Goal: Complete application form

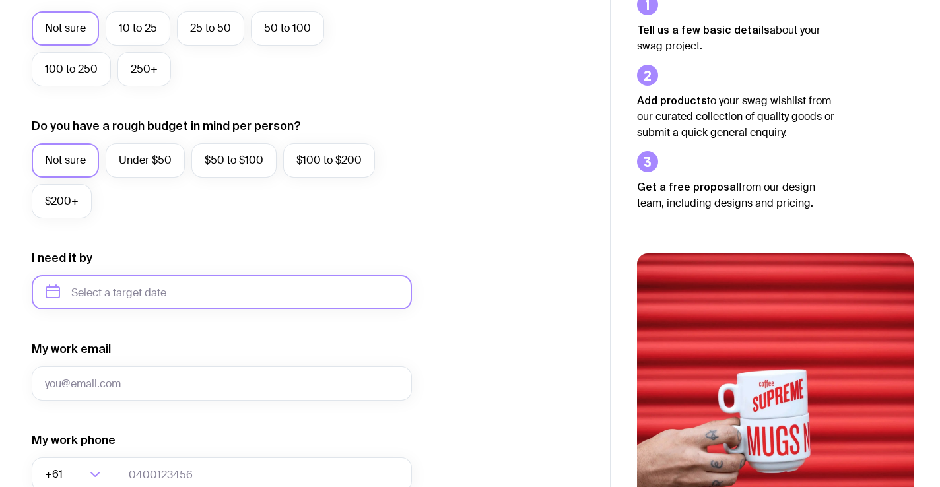
click at [173, 289] on input "text" at bounding box center [222, 292] width 380 height 34
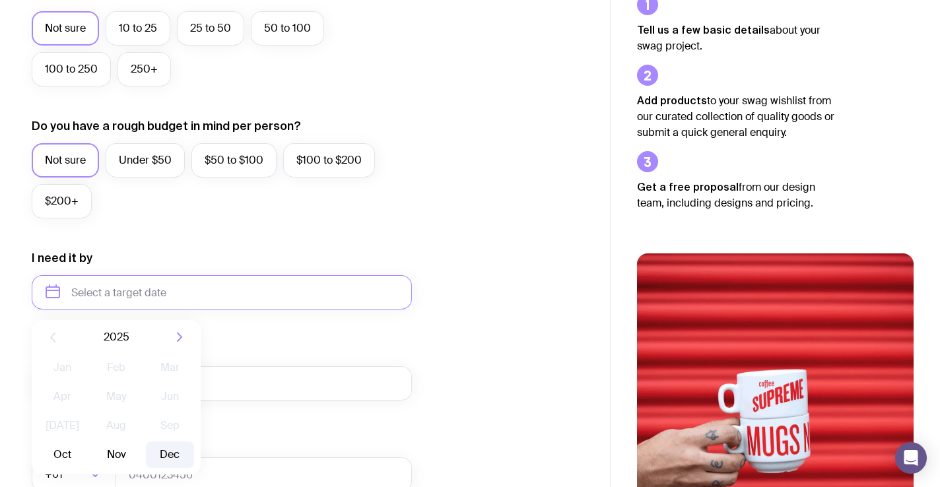
click at [161, 458] on button "Dec" at bounding box center [170, 455] width 48 height 26
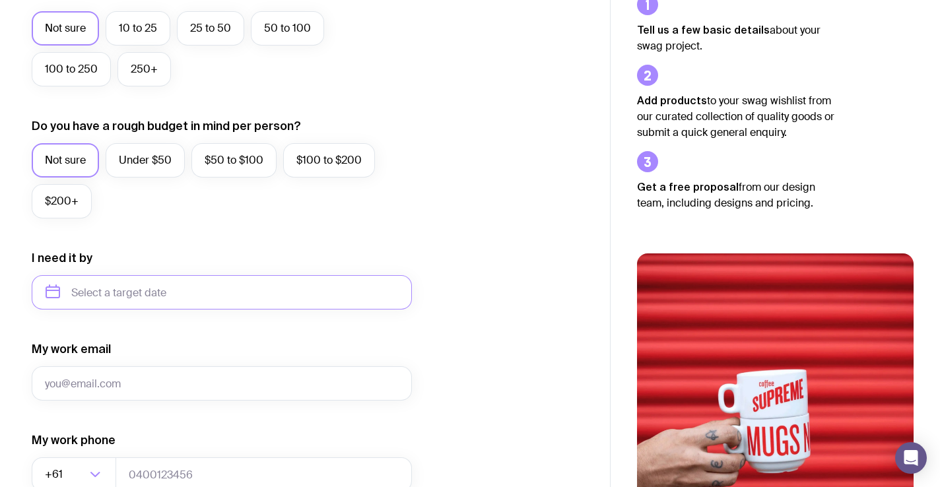
type input "[DATE]"
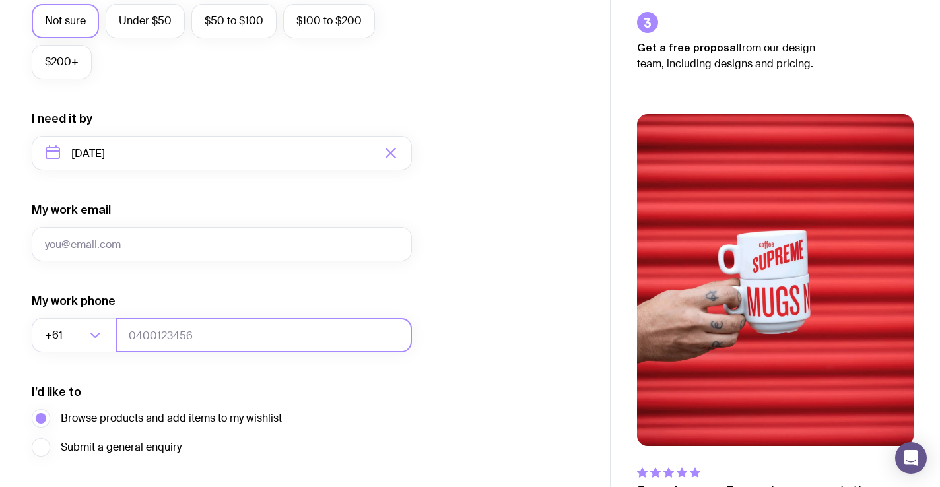
scroll to position [599, 0]
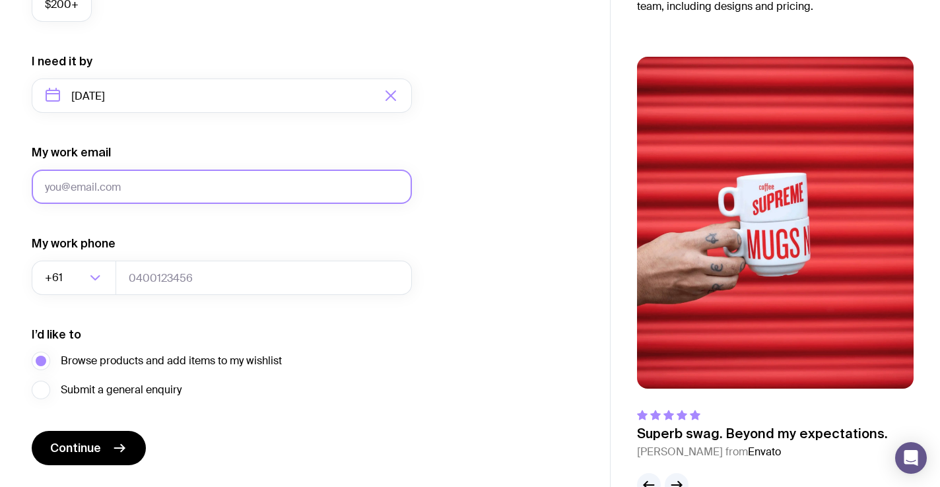
click at [151, 178] on input "My work email" at bounding box center [222, 187] width 380 height 34
type input "[PERSON_NAME][EMAIL_ADDRESS][DOMAIN_NAME]"
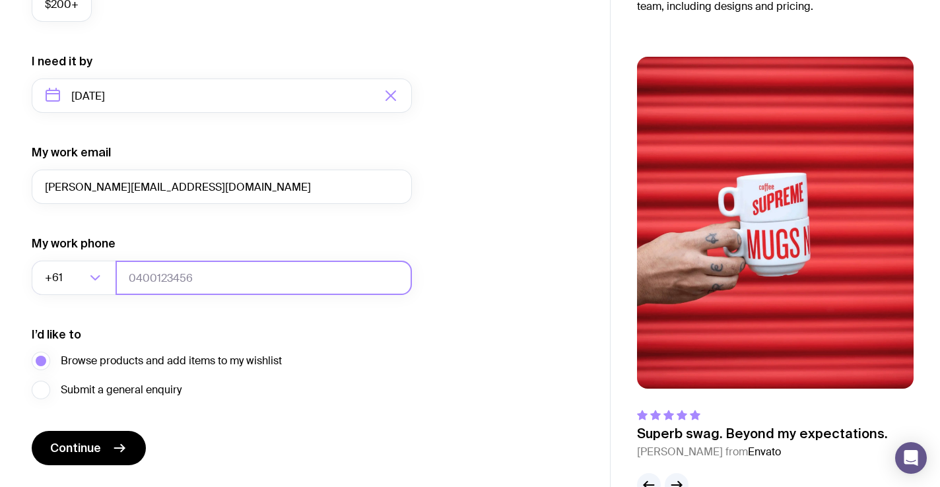
click at [142, 265] on input "tel" at bounding box center [264, 278] width 296 height 34
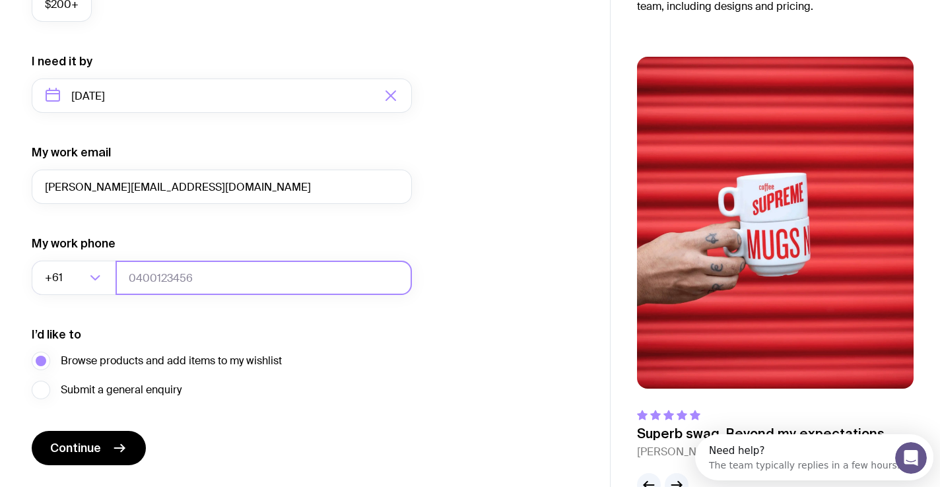
scroll to position [0, 0]
click at [166, 287] on input "45" at bounding box center [264, 278] width 296 height 34
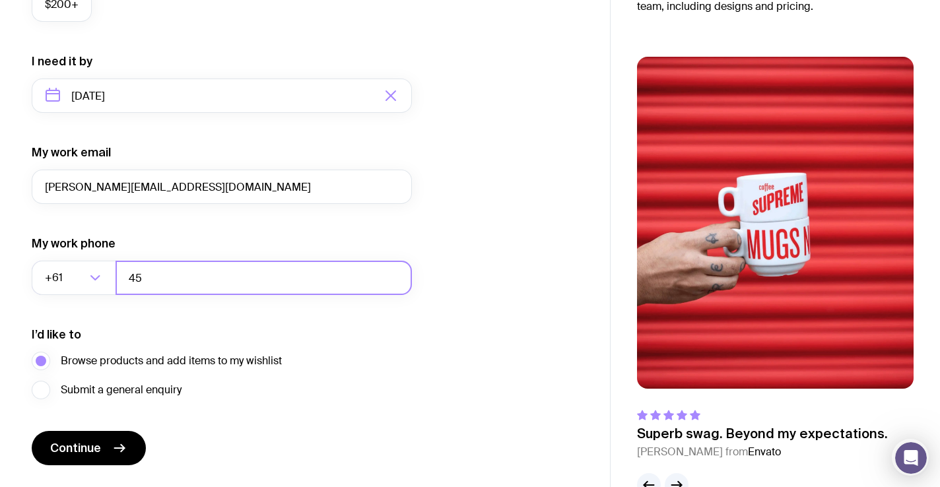
click at [166, 287] on input "45" at bounding box center [264, 278] width 296 height 34
type input "0451545479"
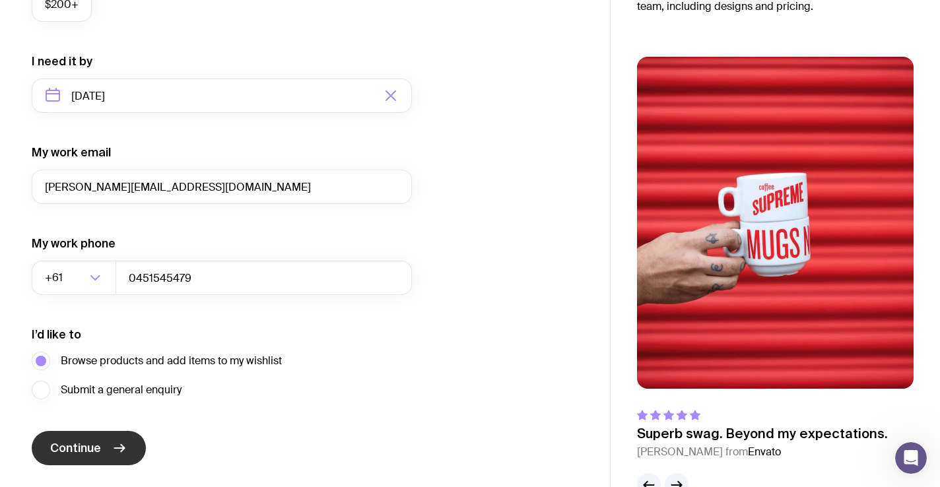
click at [115, 437] on button "Continue" at bounding box center [89, 448] width 114 height 34
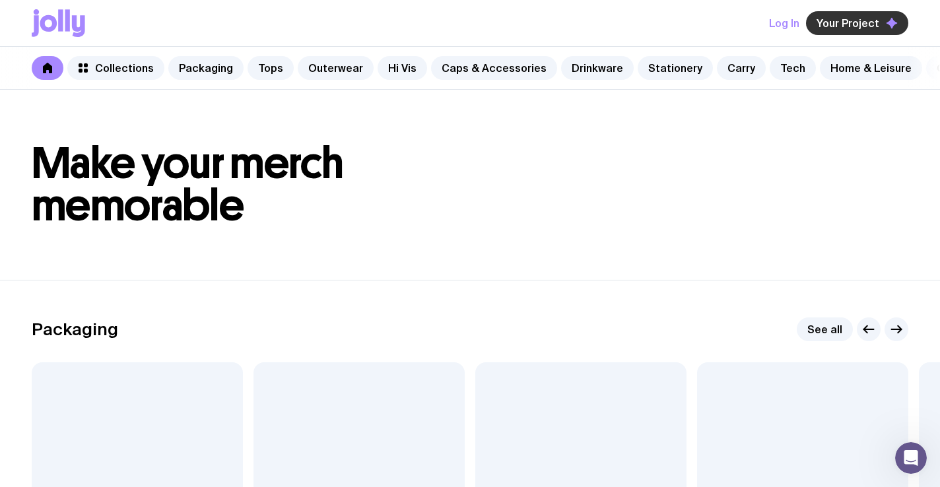
click at [823, 28] on span "Your Project" at bounding box center [848, 23] width 63 height 13
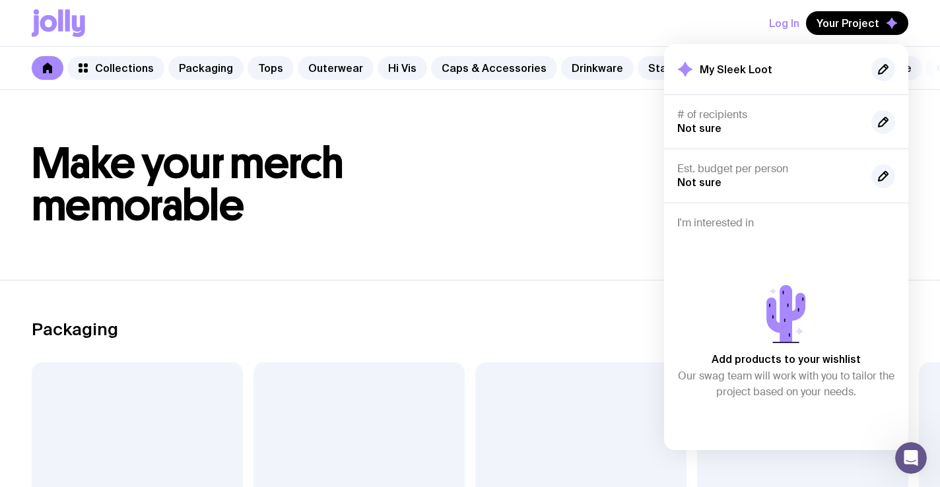
scroll to position [73, 0]
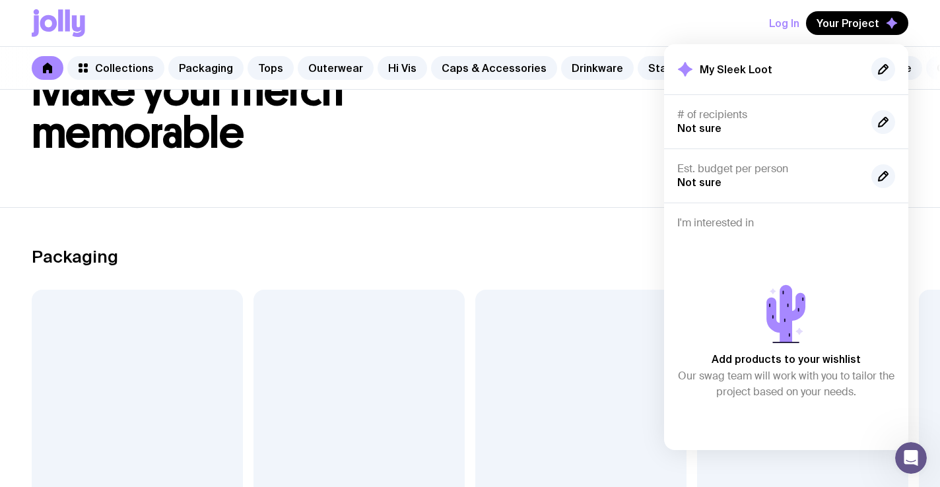
click at [582, 262] on div "Packaging See all" at bounding box center [470, 257] width 877 height 24
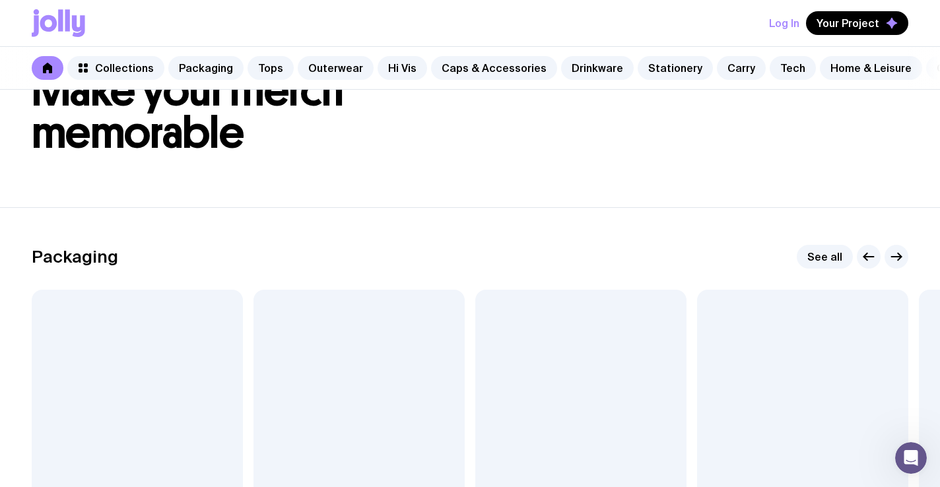
scroll to position [260, 0]
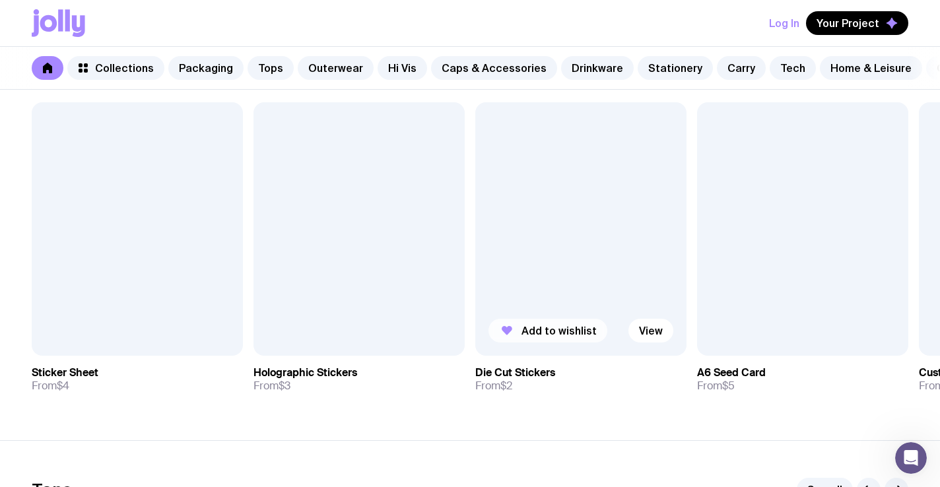
click at [569, 329] on span "Add to wishlist" at bounding box center [559, 330] width 75 height 13
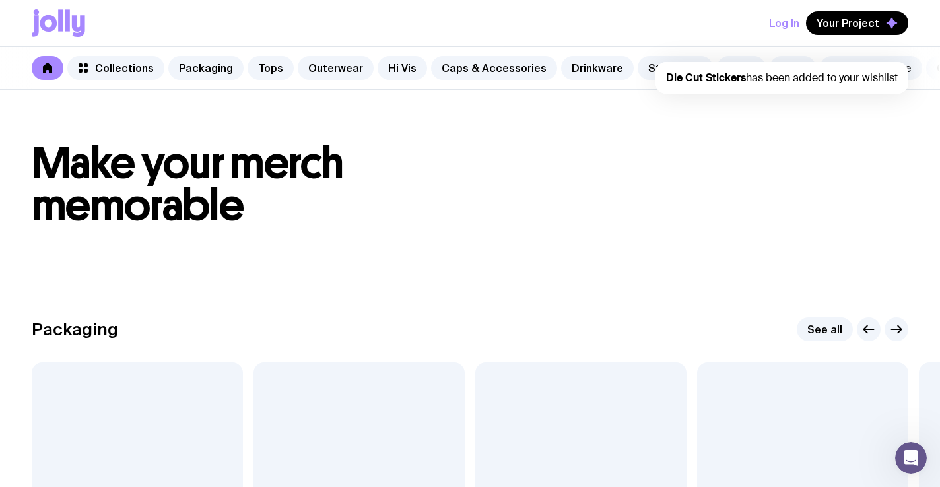
scroll to position [0, 0]
click at [842, 26] on span "Your Project" at bounding box center [848, 23] width 63 height 13
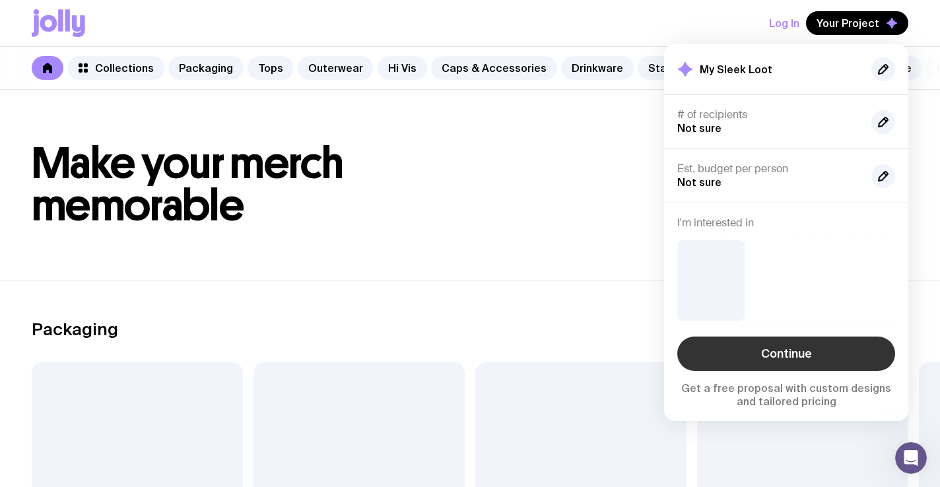
click at [809, 353] on link "Continue" at bounding box center [786, 354] width 218 height 34
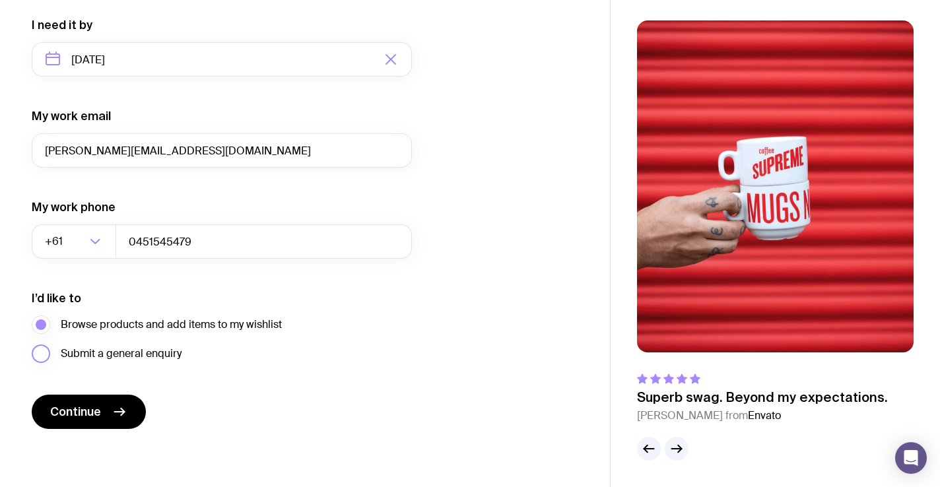
click at [43, 347] on label "Submit a general enquiry" at bounding box center [107, 354] width 150 height 18
click at [0, 0] on input "Submit a general enquiry" at bounding box center [0, 0] width 0 height 0
